Goal: Obtain resource: Obtain resource

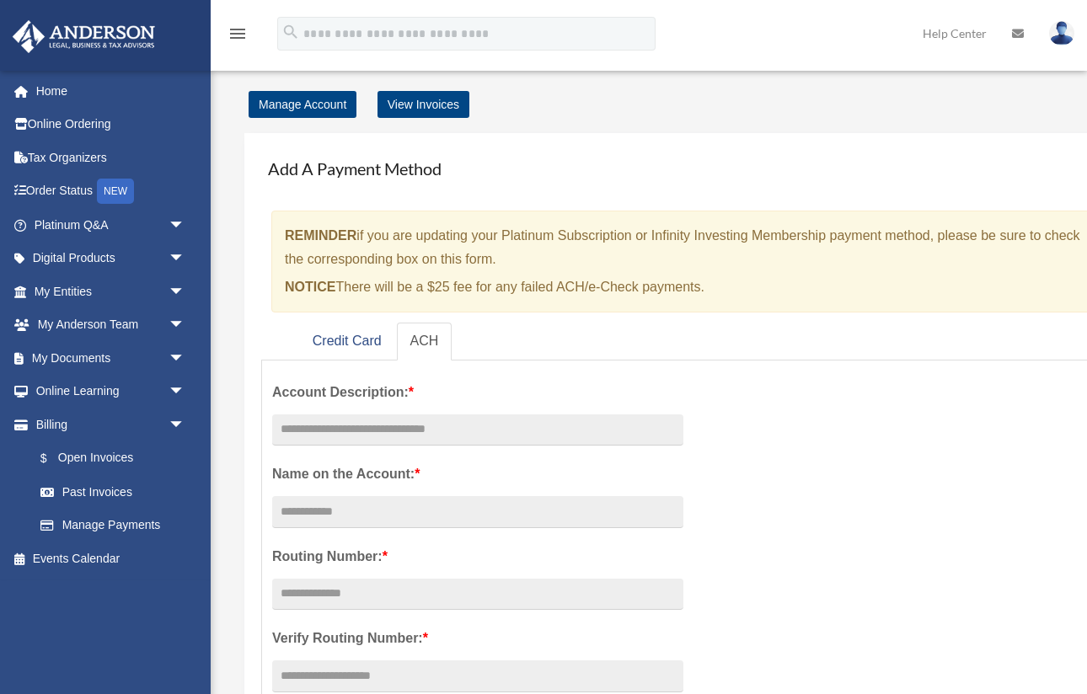
click at [177, 358] on span "arrow_drop_down" at bounding box center [186, 358] width 34 height 35
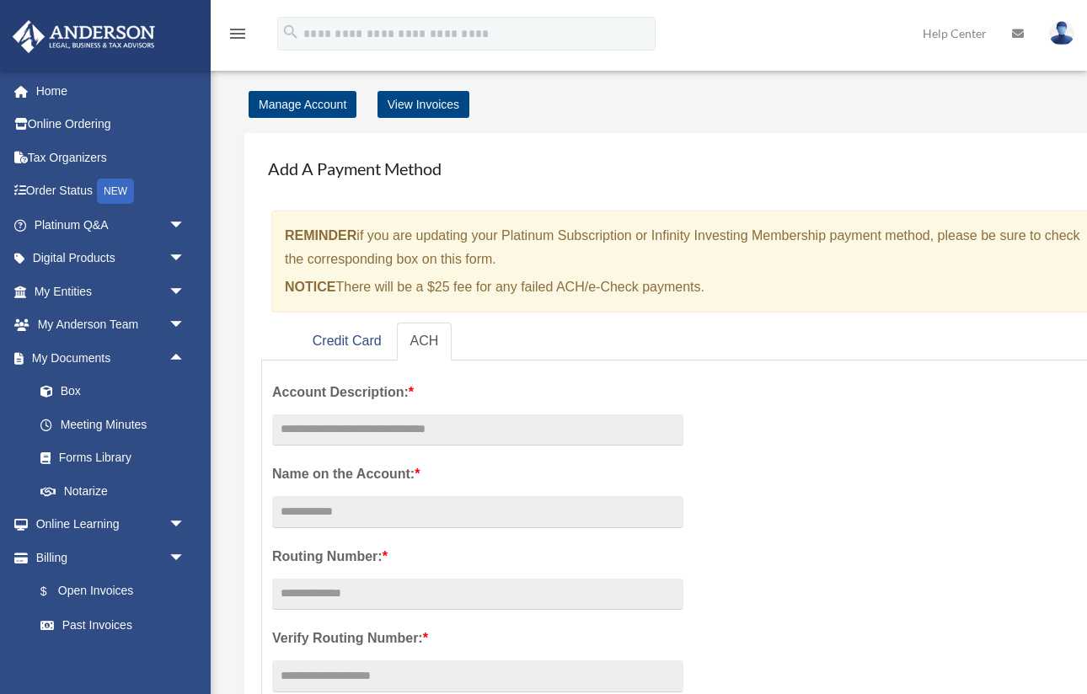
click at [99, 456] on link "Forms Library" at bounding box center [117, 459] width 187 height 34
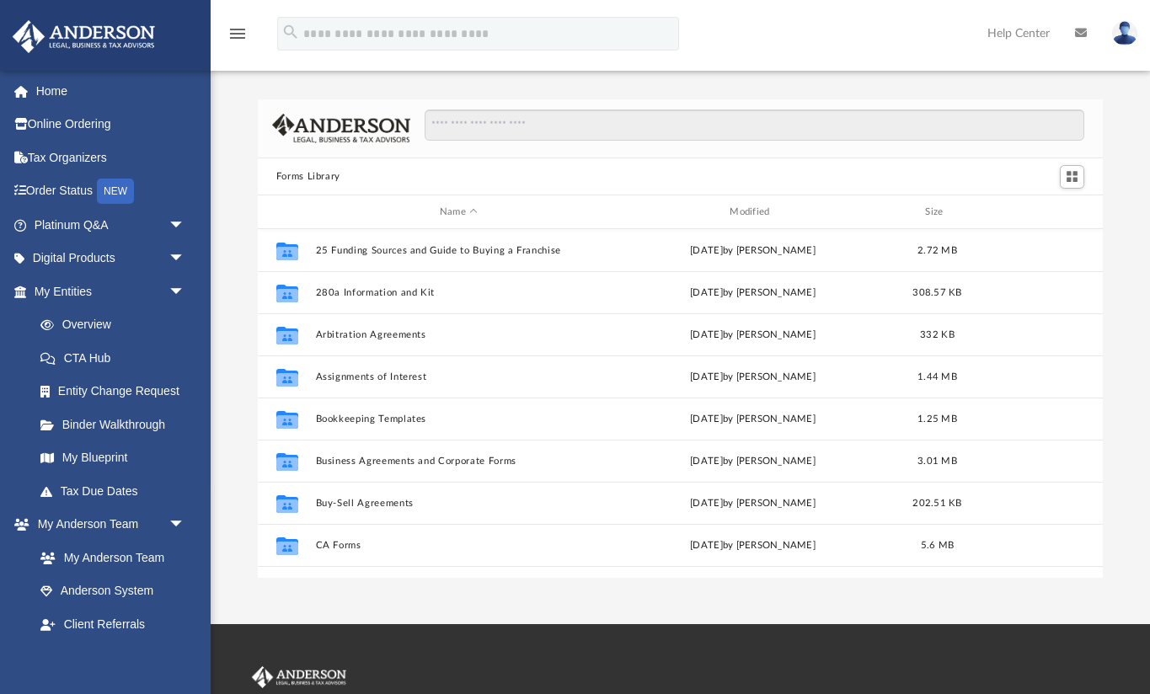
scroll to position [383, 845]
click at [512, 127] on input "Search files and folders" at bounding box center [755, 126] width 660 height 32
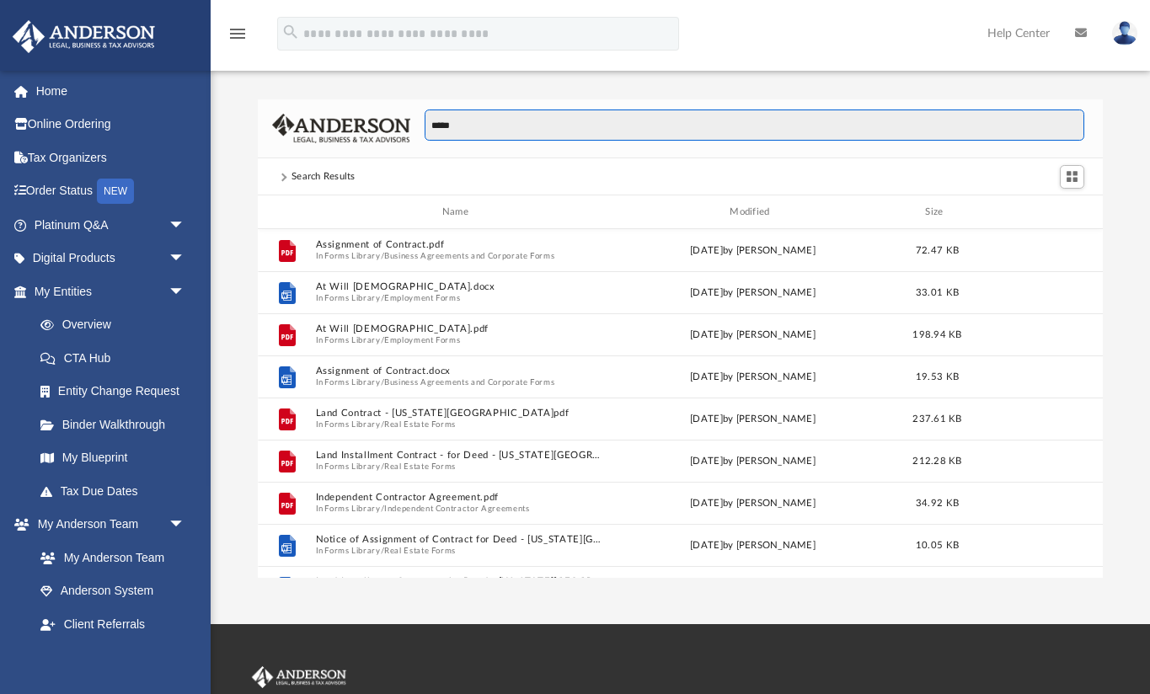
scroll to position [0, 0]
click at [472, 127] on input "*****" at bounding box center [755, 126] width 660 height 32
type input "*"
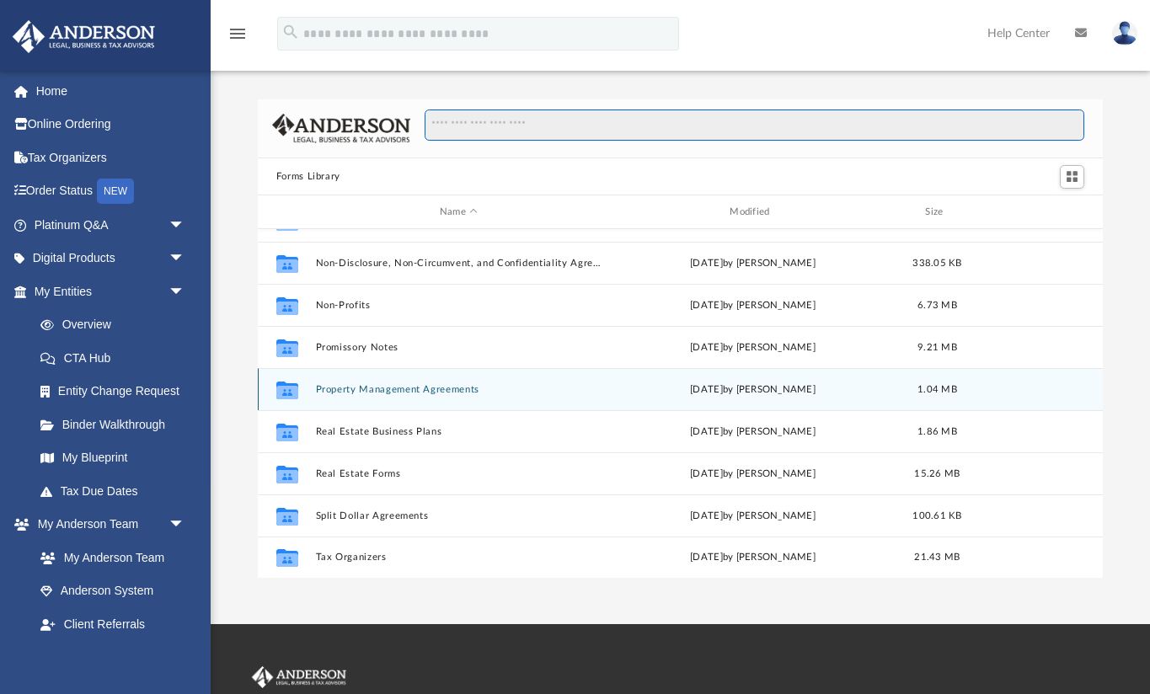
scroll to position [914, 0]
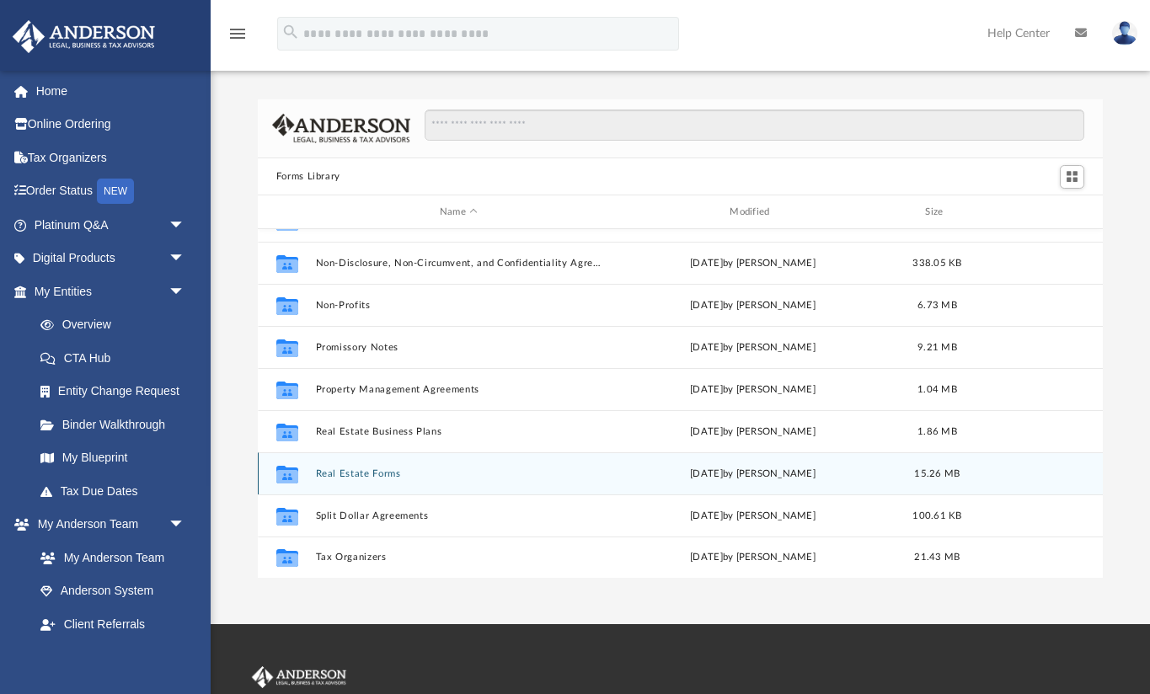
click at [354, 476] on button "Real Estate Forms" at bounding box center [458, 474] width 287 height 11
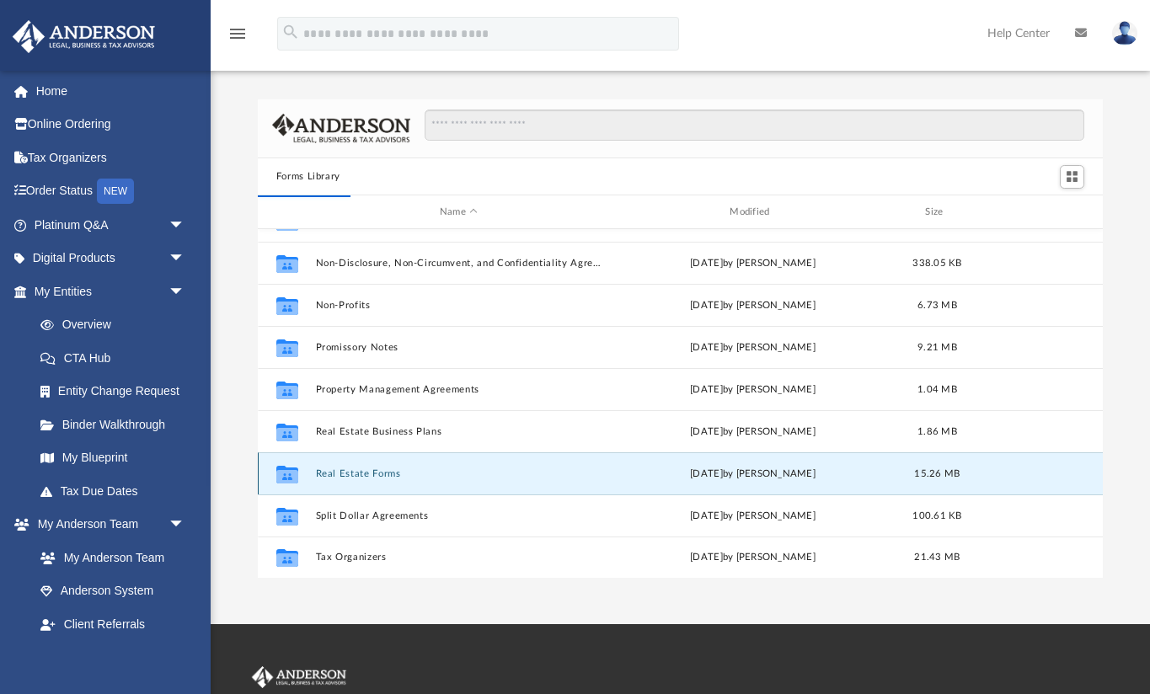
click at [337, 478] on button "Real Estate Forms" at bounding box center [458, 474] width 287 height 11
click at [352, 474] on button "Real Estate Forms" at bounding box center [458, 474] width 287 height 11
click at [281, 472] on icon "grid" at bounding box center [287, 476] width 22 height 13
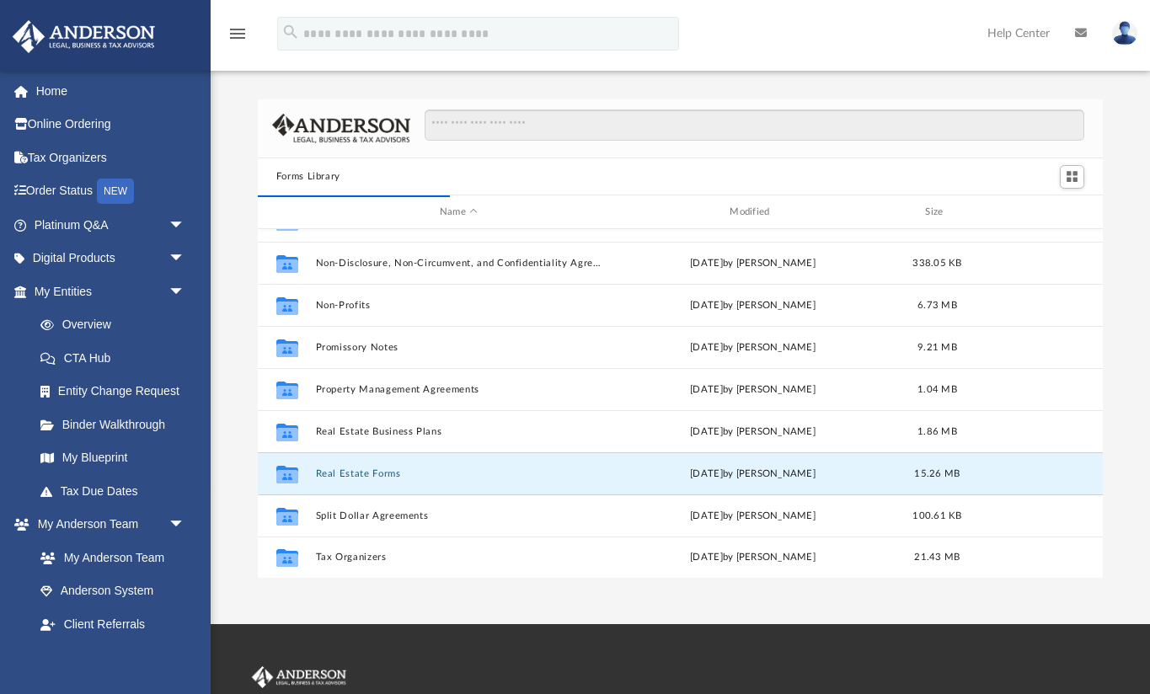
click at [233, 472] on div "Forms Library Name Modified Size Collaborated Folder Loan Forms [DATE] by [PERS…" at bounding box center [681, 339] width 940 height 480
click at [336, 470] on button "Real Estate Forms" at bounding box center [458, 474] width 287 height 11
click at [236, 492] on div "Forms Library Name Modified Size Collaborated Folder Loan Forms [DATE] by [PERS…" at bounding box center [681, 339] width 940 height 480
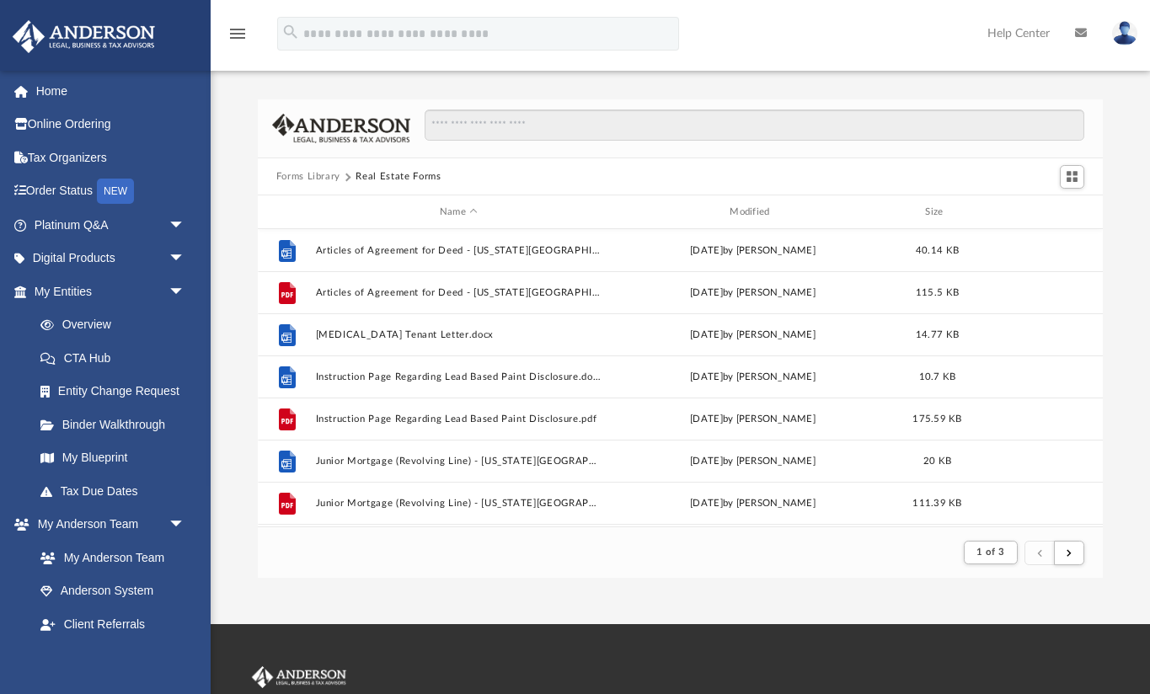
click at [223, 244] on div "Forms Library Real Estate Forms Name Modified Size File Articles of Agreement f…" at bounding box center [681, 339] width 940 height 480
click at [299, 174] on button "Forms Library" at bounding box center [308, 176] width 64 height 15
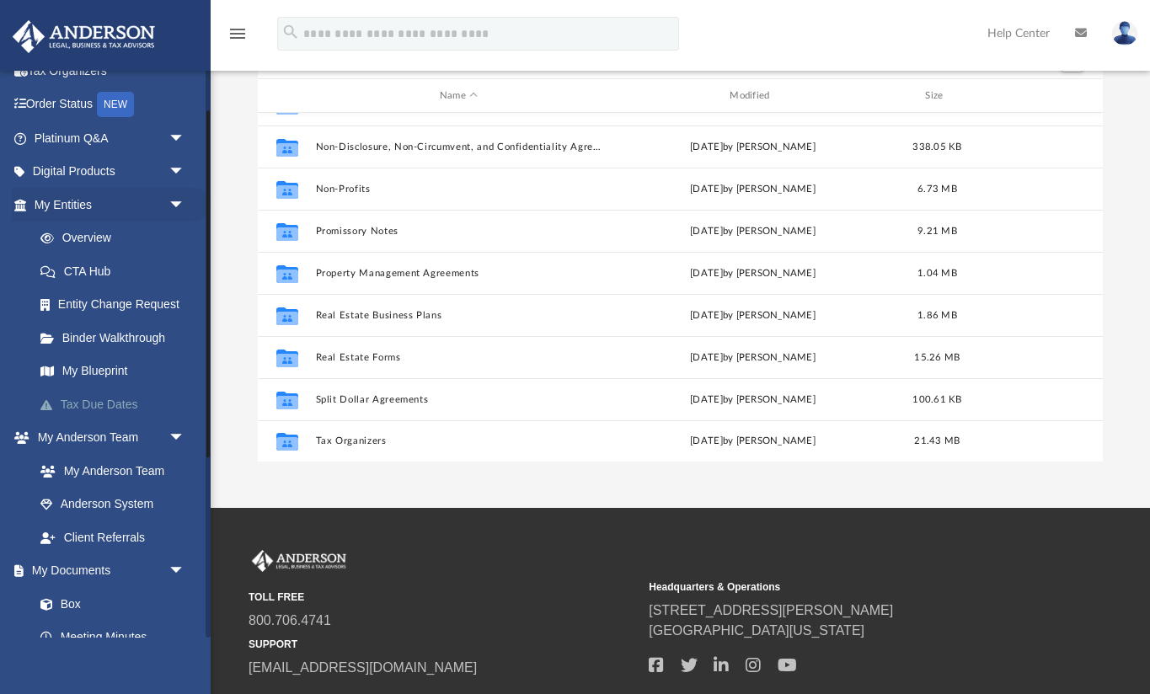
scroll to position [90, 0]
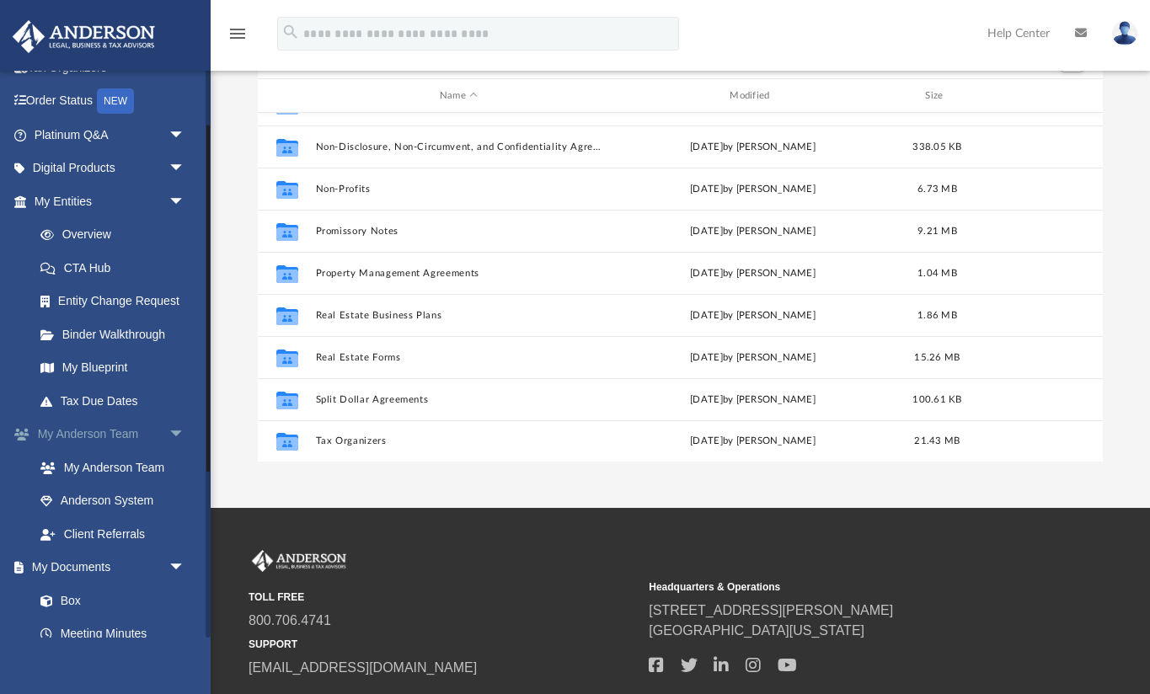
click at [173, 430] on span "arrow_drop_down" at bounding box center [186, 435] width 34 height 35
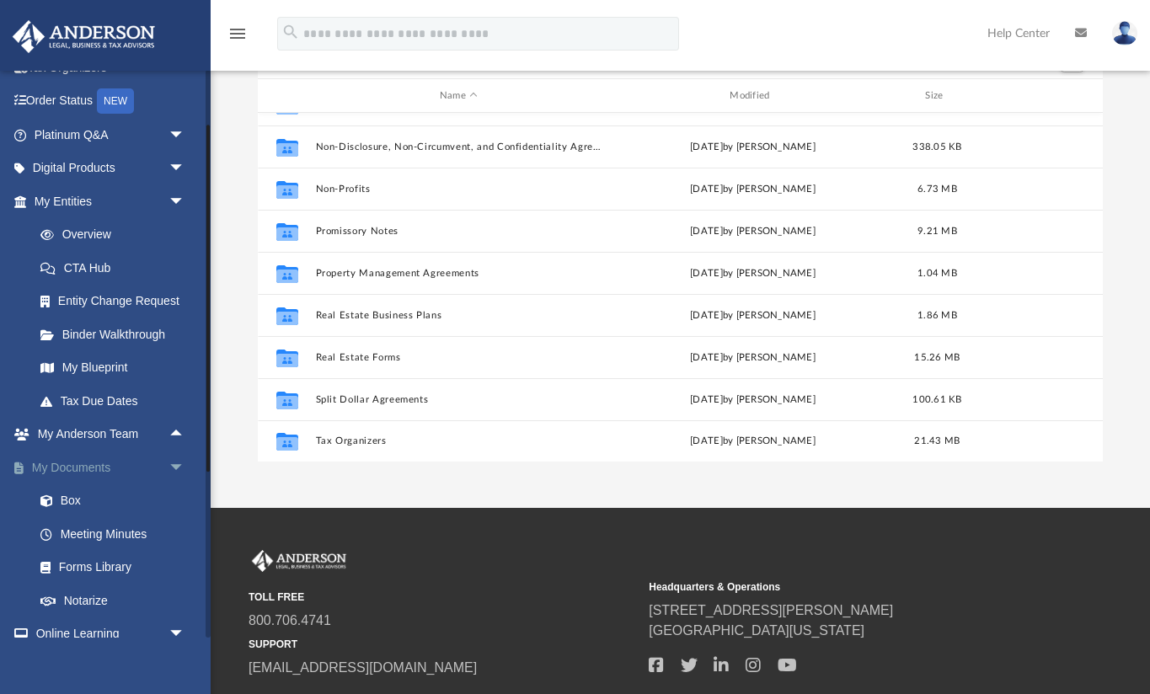
click at [176, 470] on span "arrow_drop_down" at bounding box center [186, 468] width 34 height 35
click at [178, 494] on span "arrow_drop_down" at bounding box center [186, 502] width 34 height 35
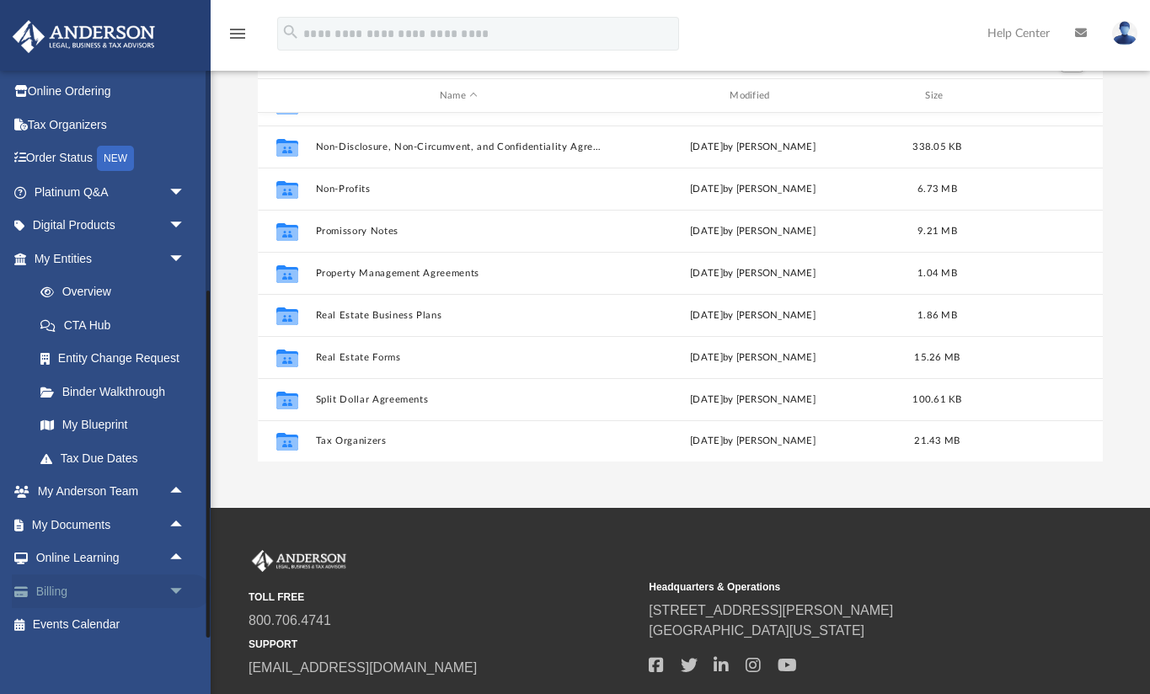
click at [178, 588] on span "arrow_drop_down" at bounding box center [186, 592] width 34 height 35
click at [178, 588] on span "arrow_drop_up" at bounding box center [186, 592] width 34 height 35
click at [179, 265] on span "arrow_drop_down" at bounding box center [186, 259] width 34 height 35
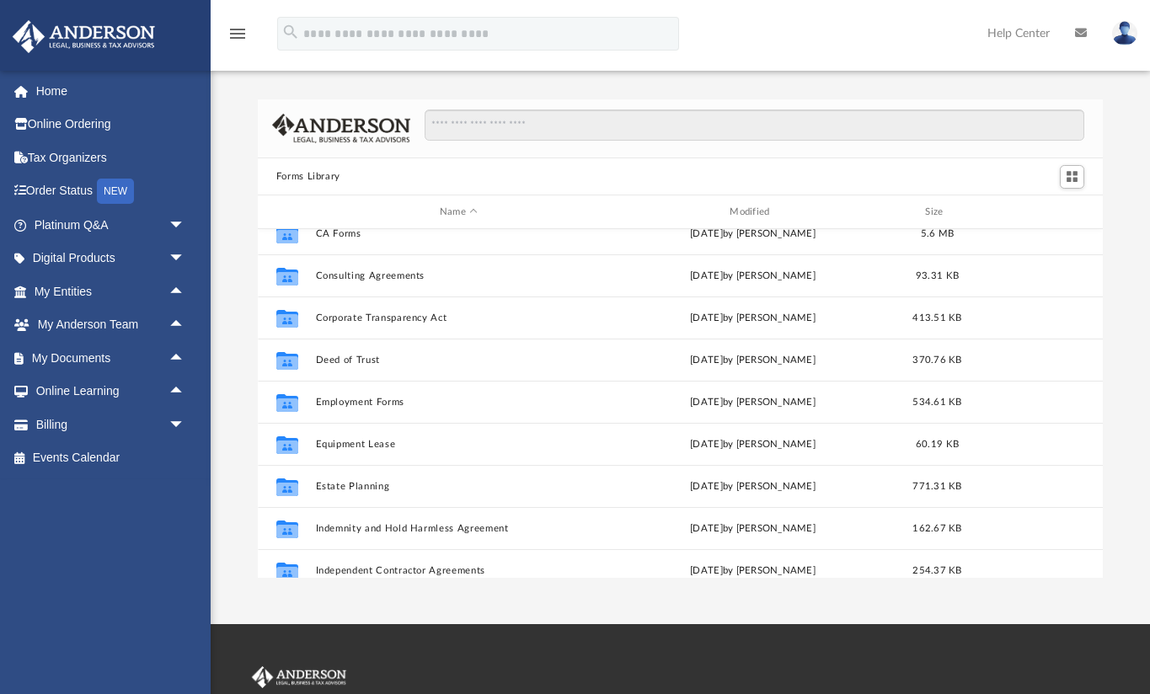
scroll to position [313, 0]
